Goal: Task Accomplishment & Management: Use online tool/utility

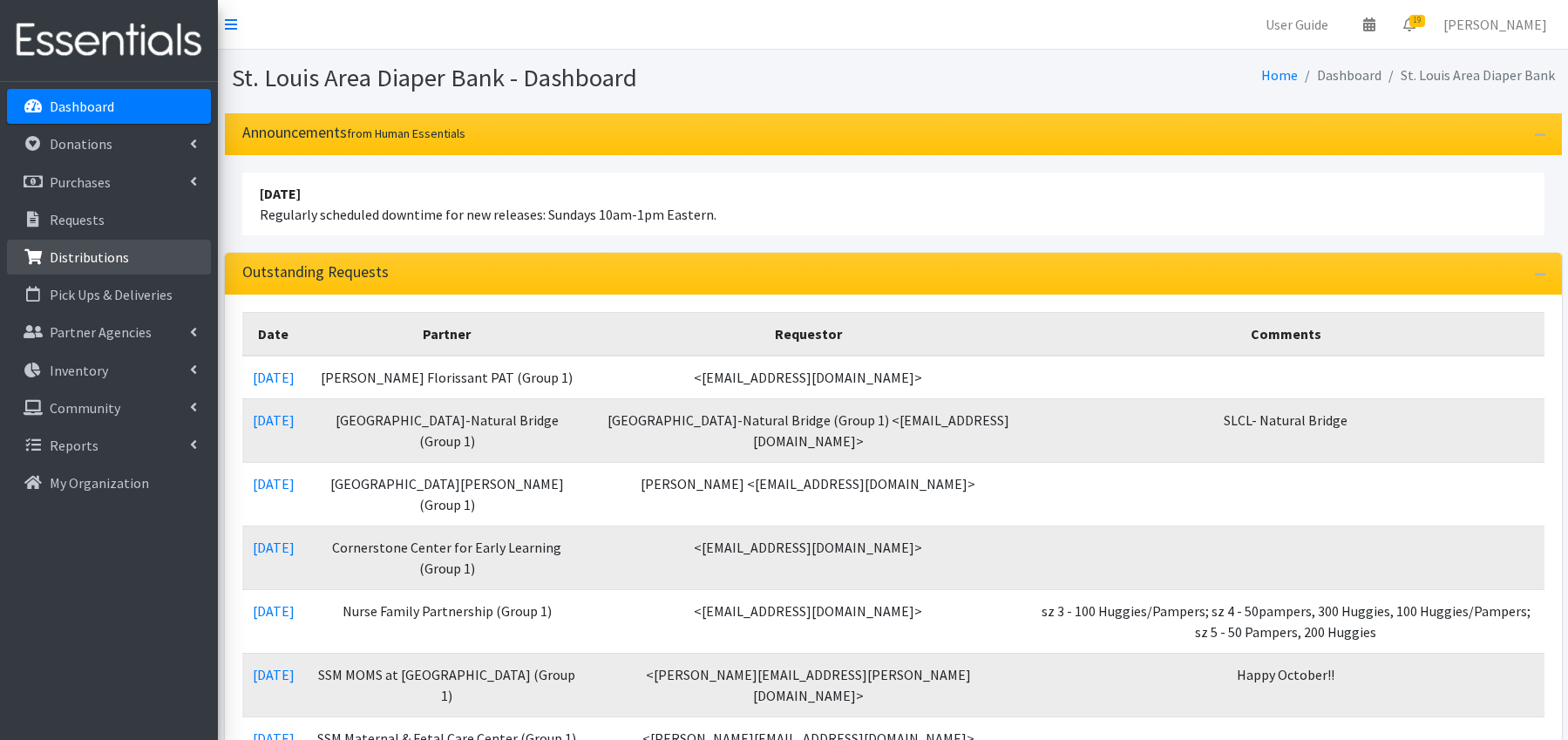
click at [115, 256] on p "Distributions" at bounding box center [89, 258] width 79 height 18
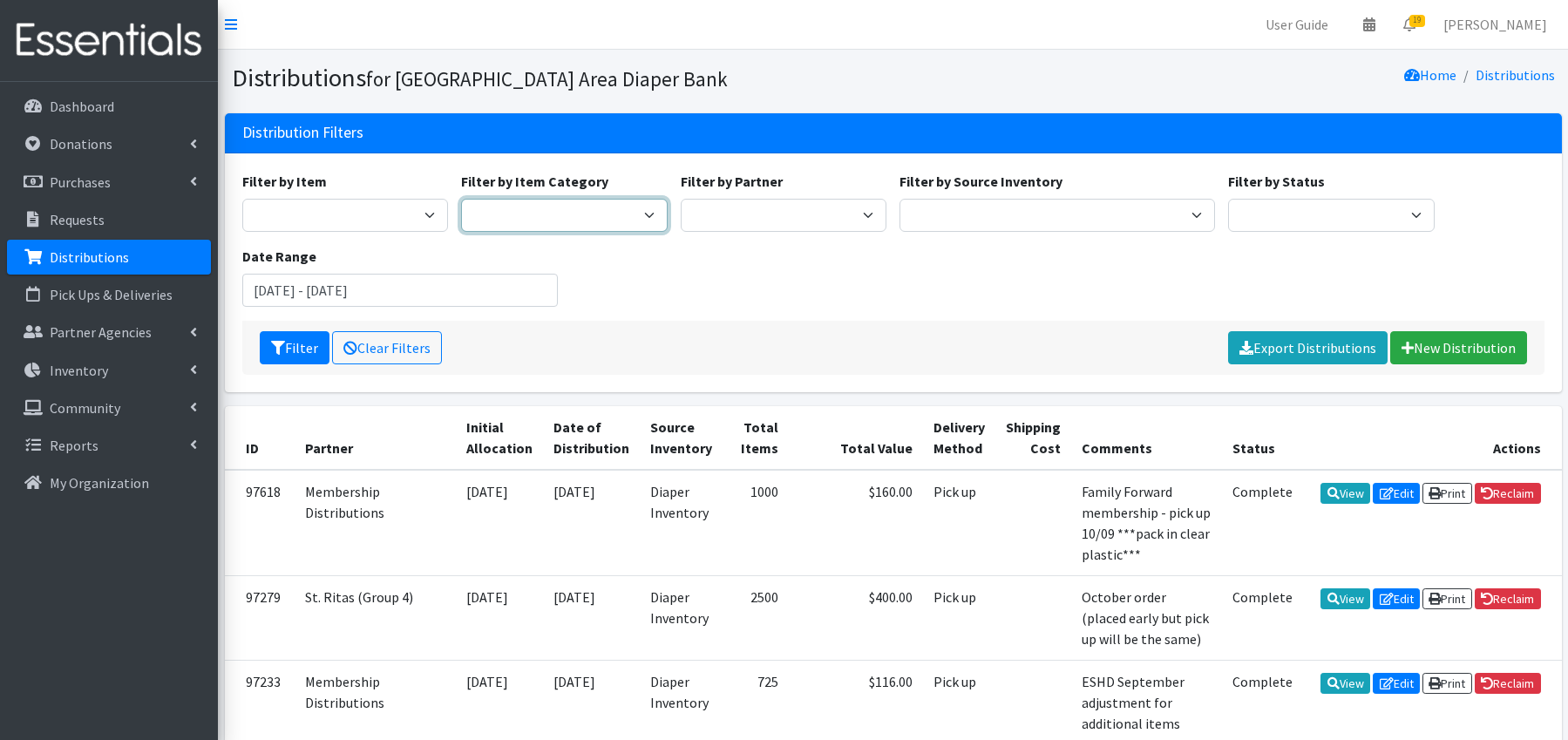
click at [657, 212] on select "APS program Diaper Program library packets Training Pants Potty training Librar…" at bounding box center [564, 215] width 207 height 33
click at [370, 288] on input "August 6, 2025 - November 6, 2025" at bounding box center [400, 290] width 315 height 33
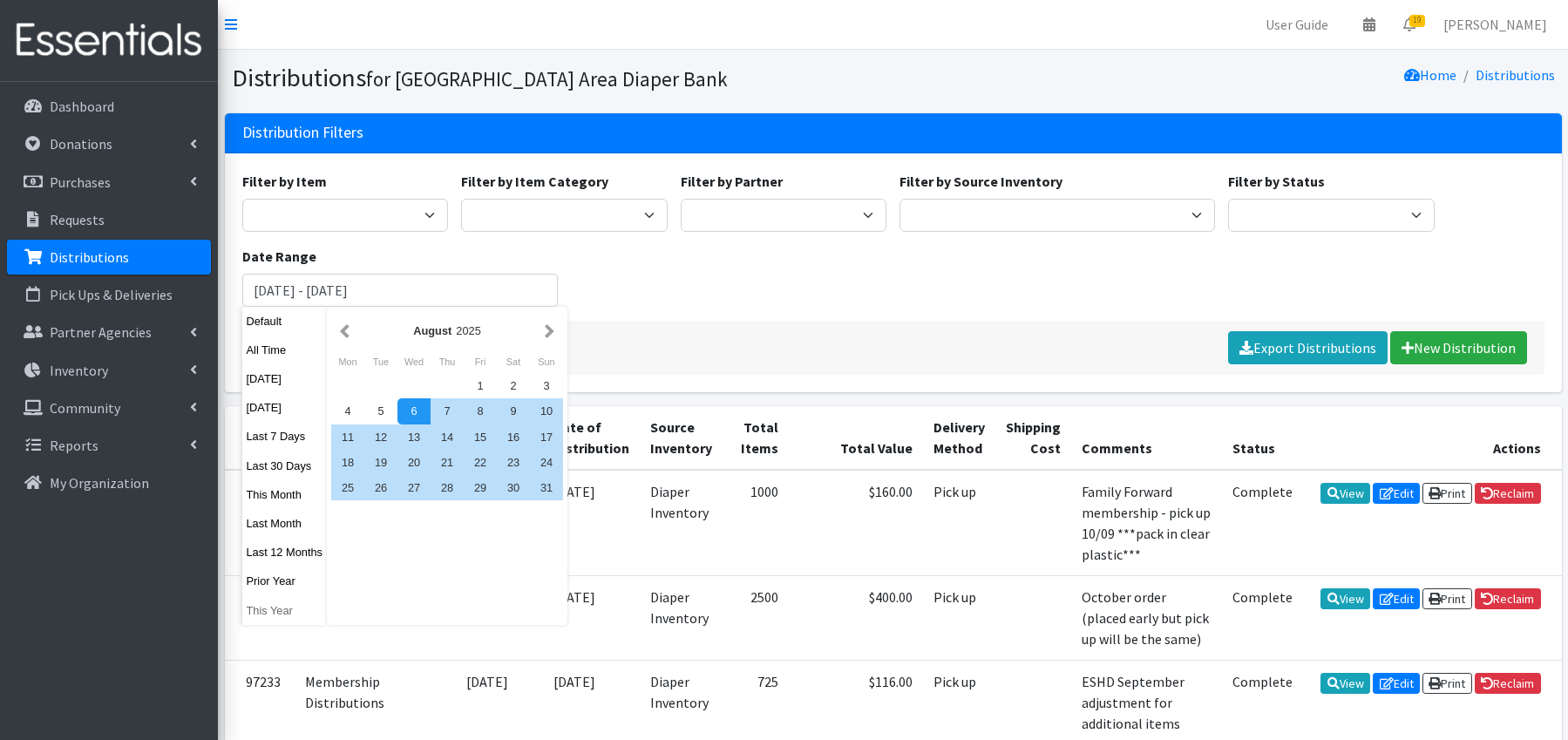
click at [279, 612] on button "This Year" at bounding box center [285, 610] width 85 height 25
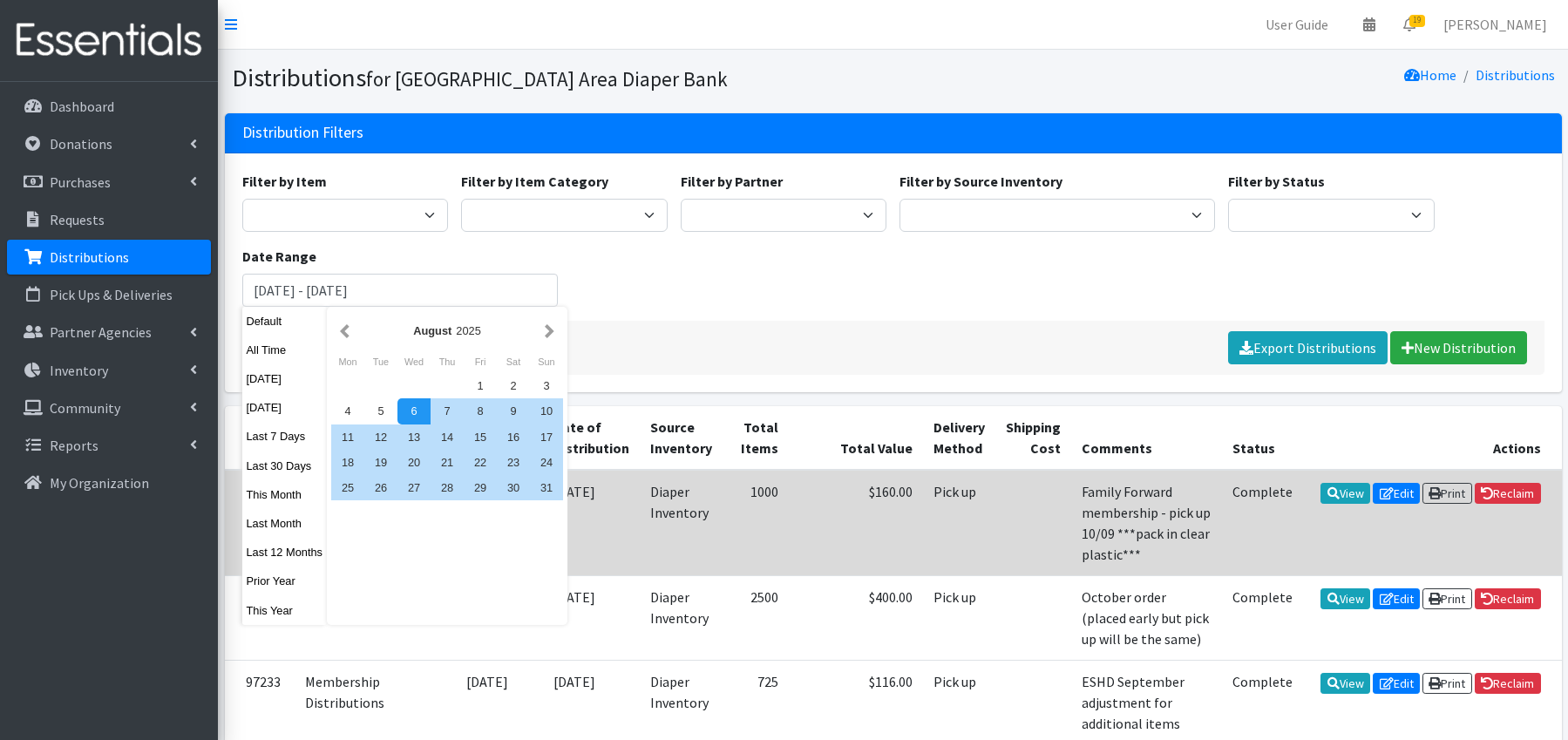
type input "[DATE] - [DATE]"
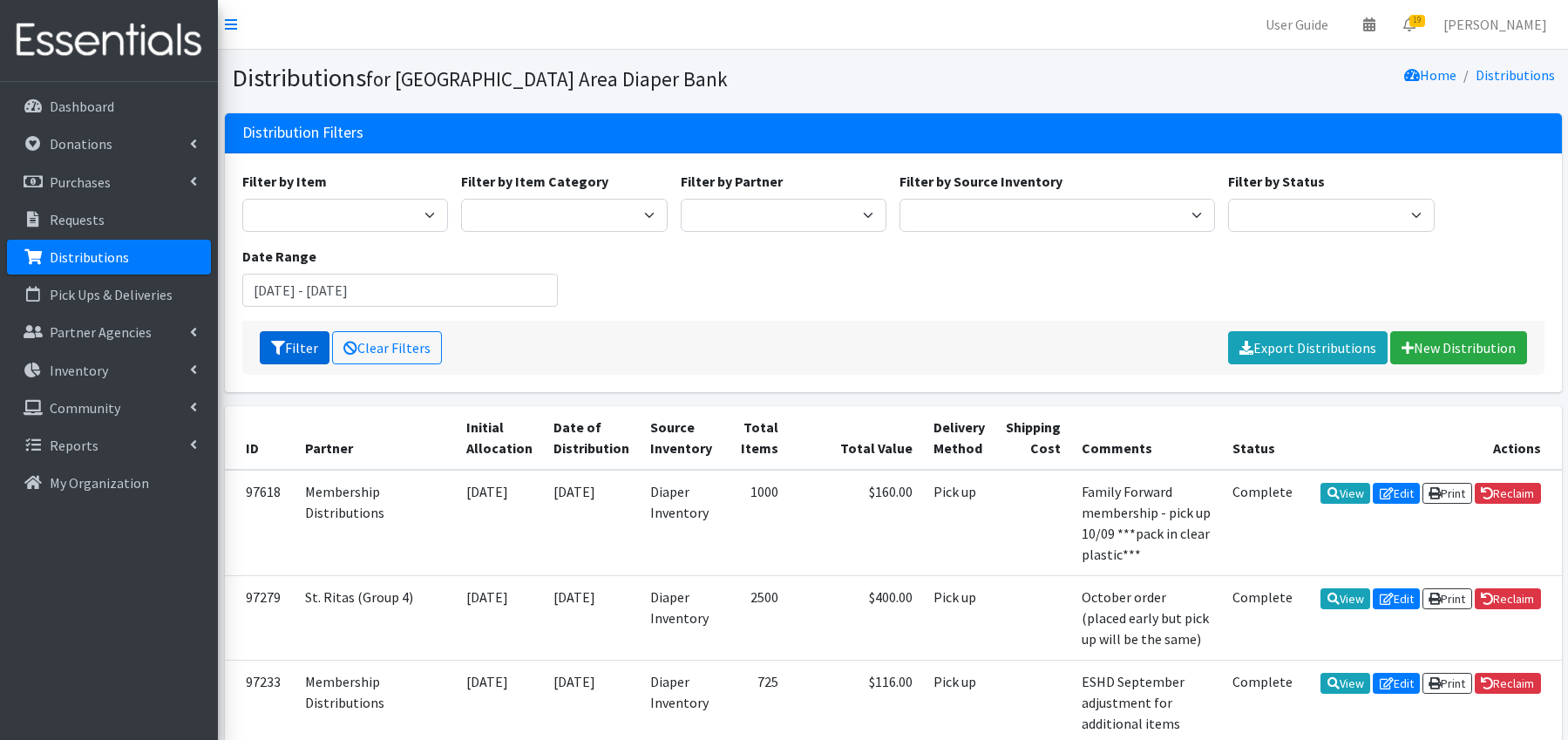
click at [293, 350] on button "Filter" at bounding box center [294, 347] width 69 height 33
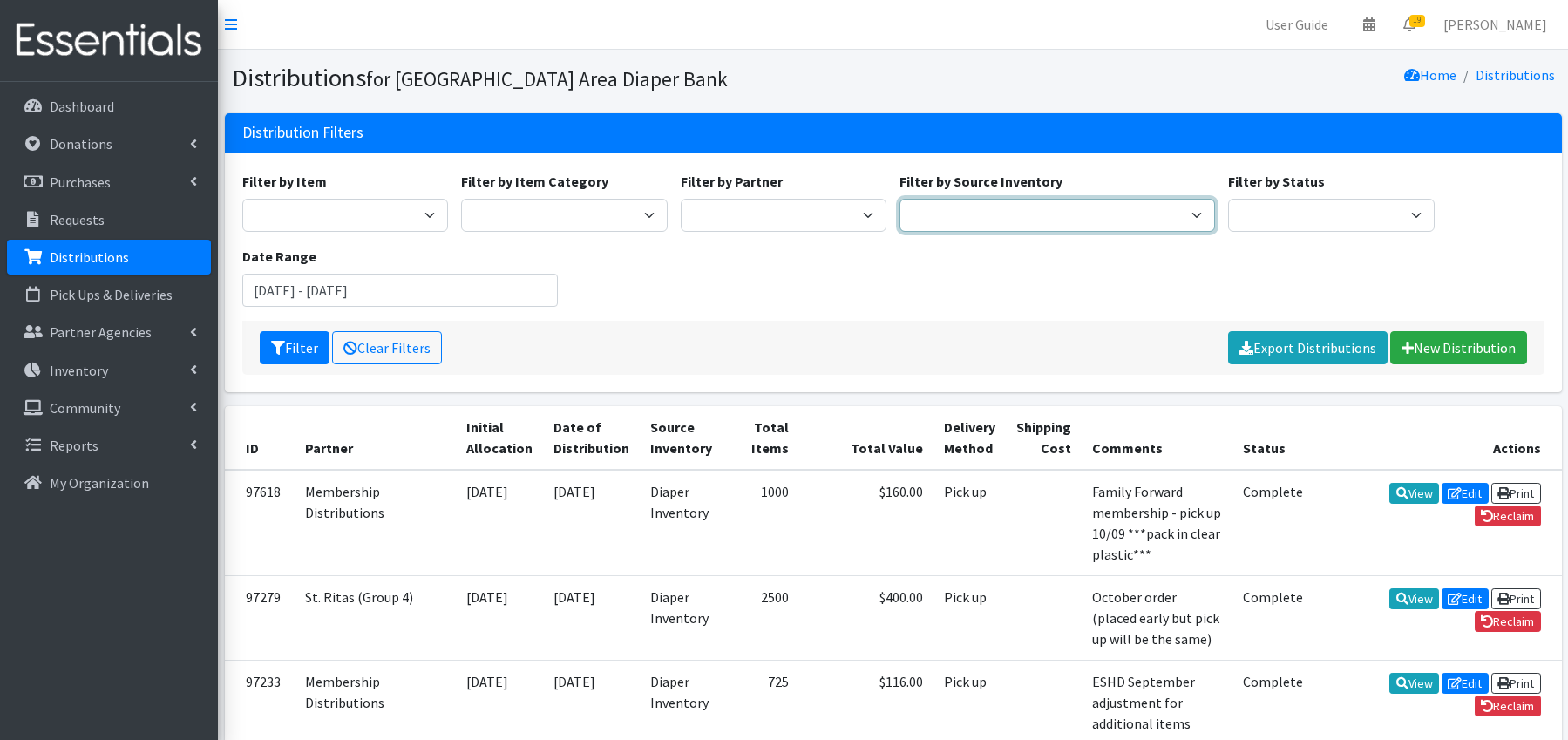
click at [1024, 215] on select "Diaper Inventory Rolla storage Unit" at bounding box center [1057, 215] width 315 height 33
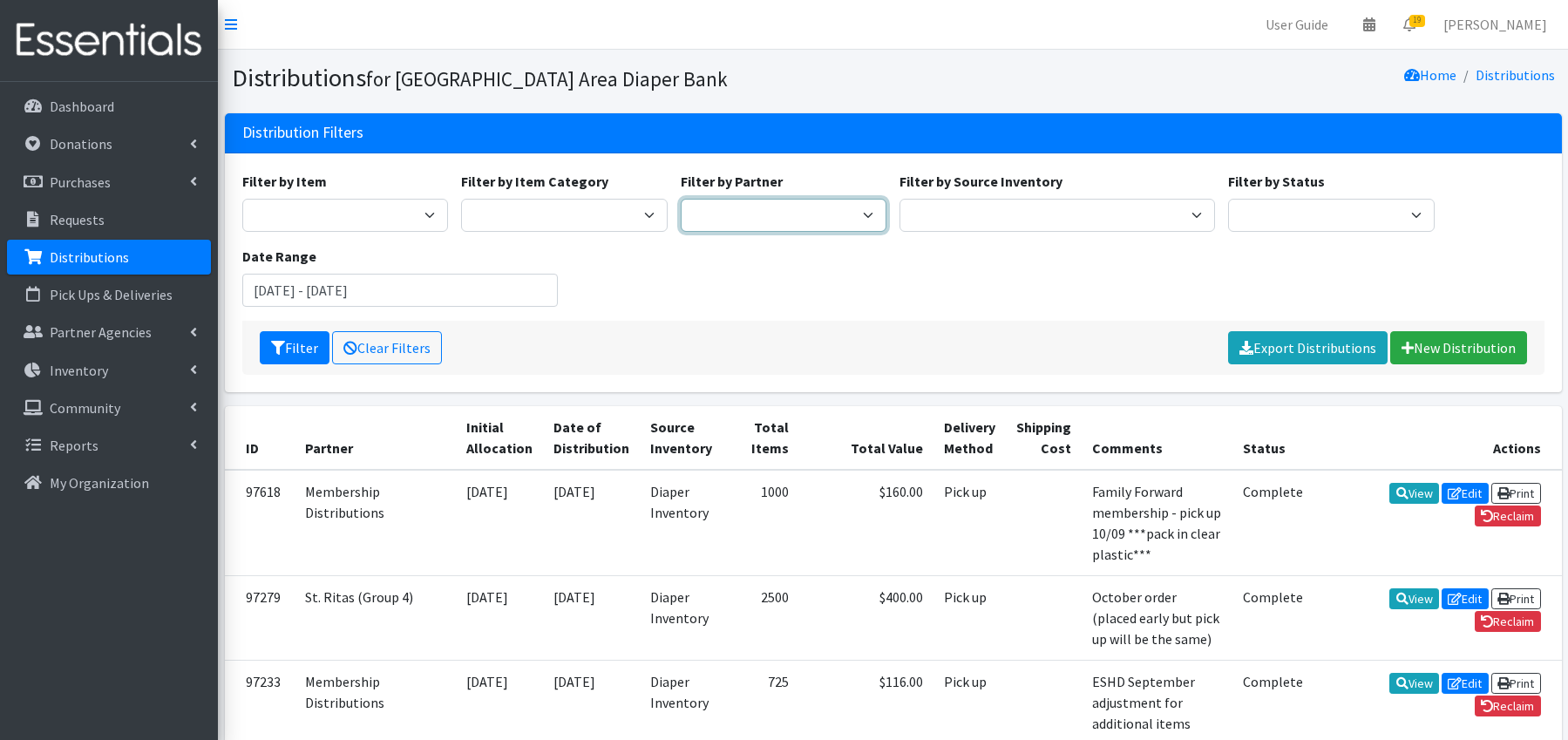
click at [819, 219] on select "Affinia Healthcare (Group 2) Annie Malone (Group 1) Assistance League of St. Lo…" at bounding box center [784, 215] width 207 height 33
select select "242"
click at [302, 347] on button "Filter" at bounding box center [294, 347] width 69 height 33
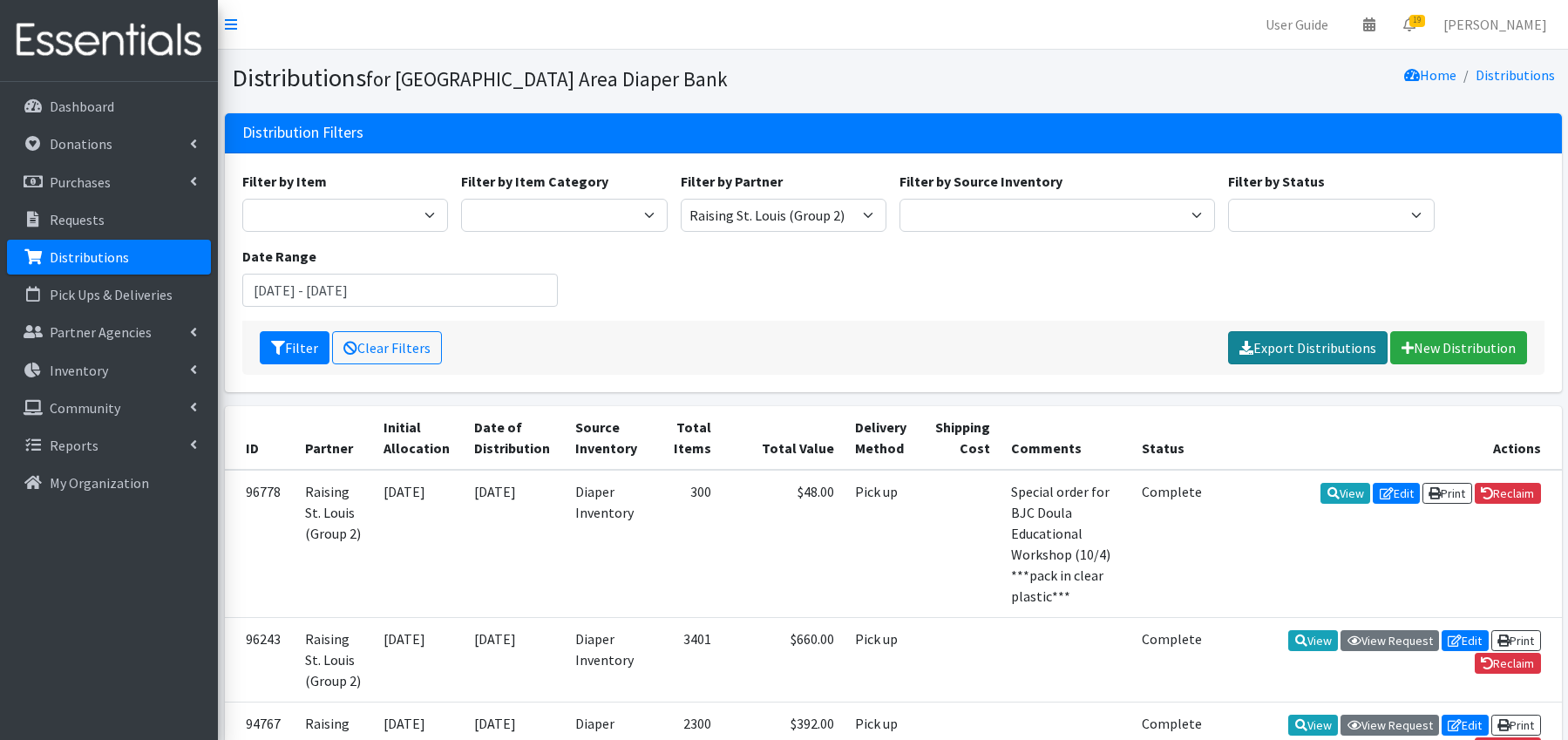
click at [1325, 342] on link "Export Distributions" at bounding box center [1309, 347] width 160 height 33
click at [1334, 350] on link "Please wait..." at bounding box center [1338, 347] width 99 height 33
